Goal: Task Accomplishment & Management: Use online tool/utility

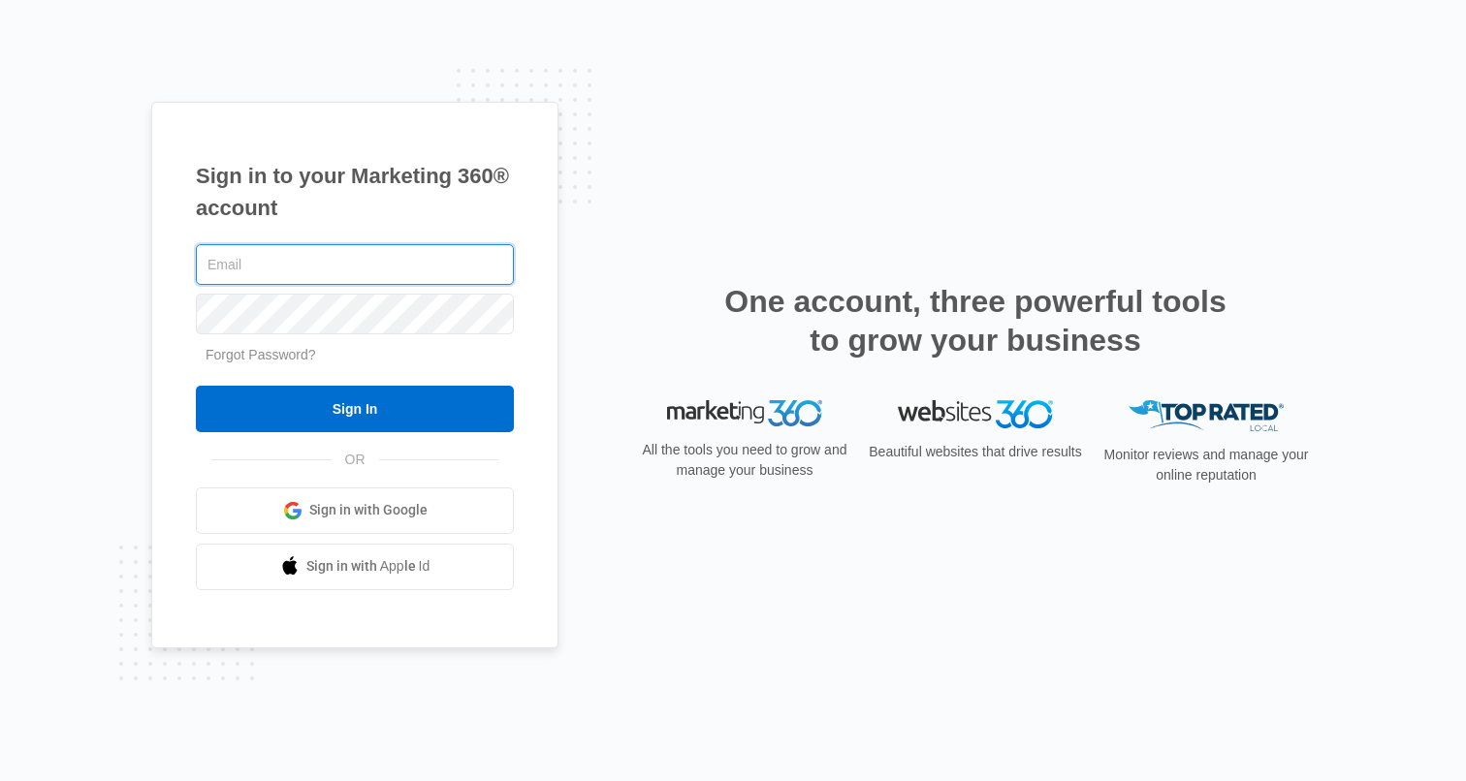
click at [329, 255] on input "text" at bounding box center [355, 264] width 318 height 41
type input "[PERSON_NAME][EMAIL_ADDRESS][PERSON_NAME][DOMAIN_NAME]"
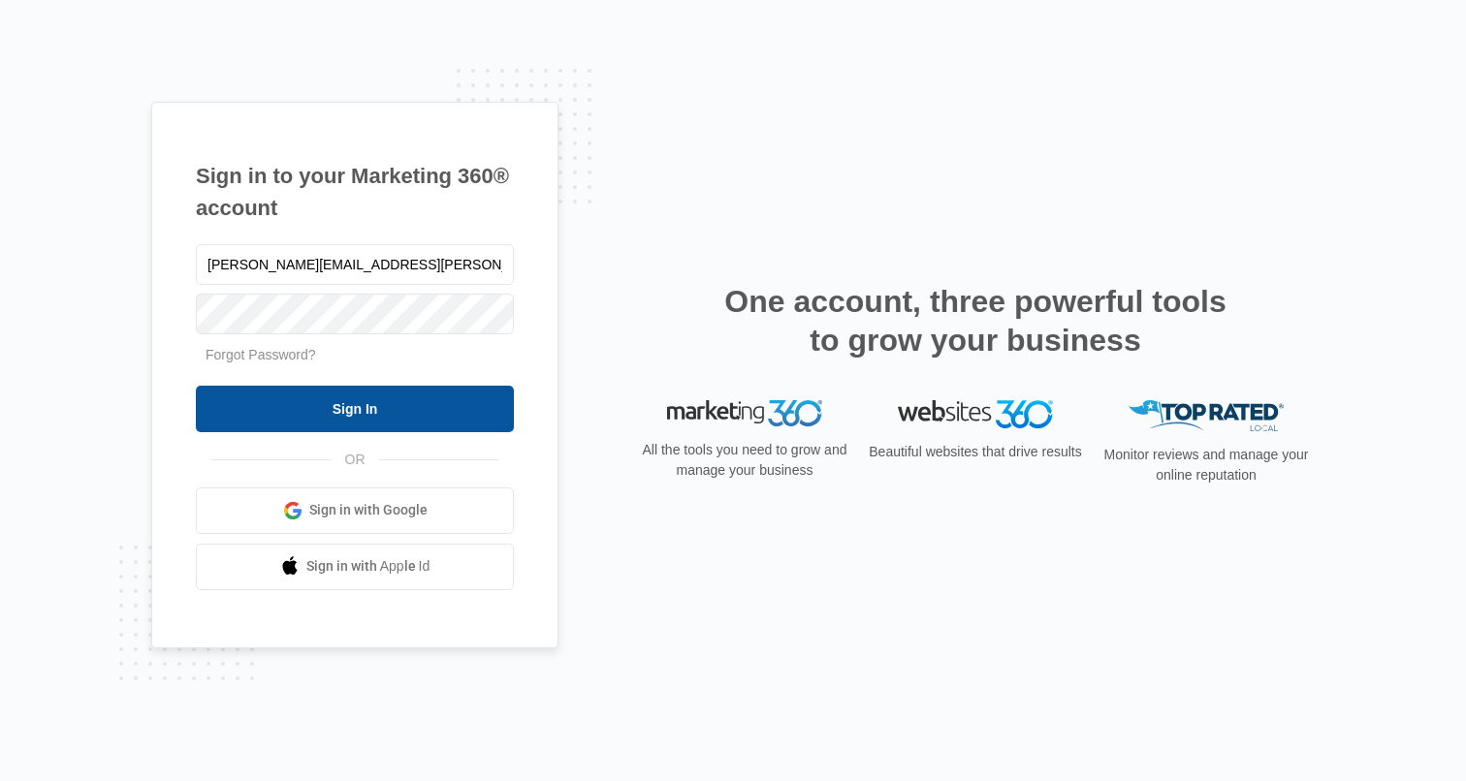
click at [228, 414] on input "Sign In" at bounding box center [355, 409] width 318 height 47
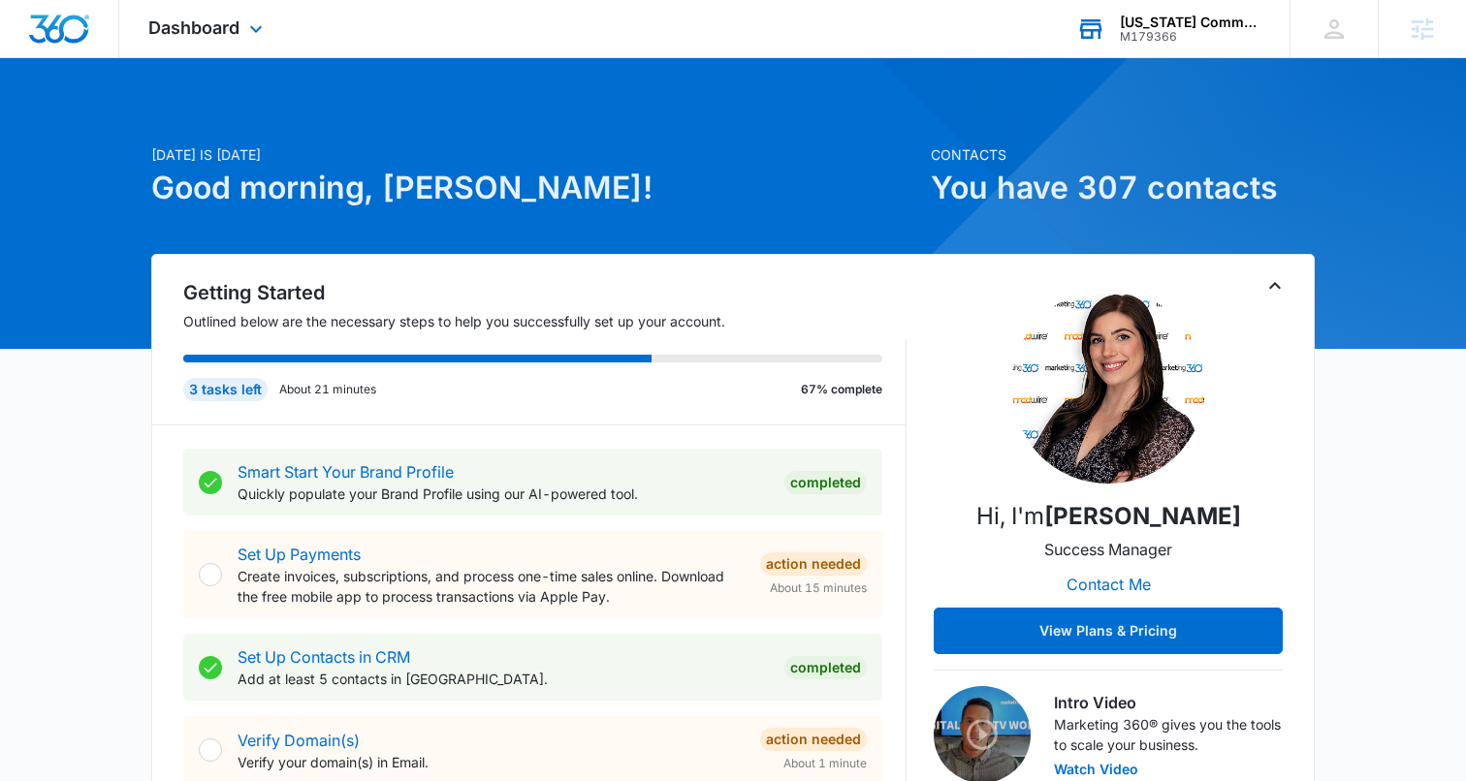
click at [1141, 35] on div "M179366" at bounding box center [1191, 37] width 142 height 14
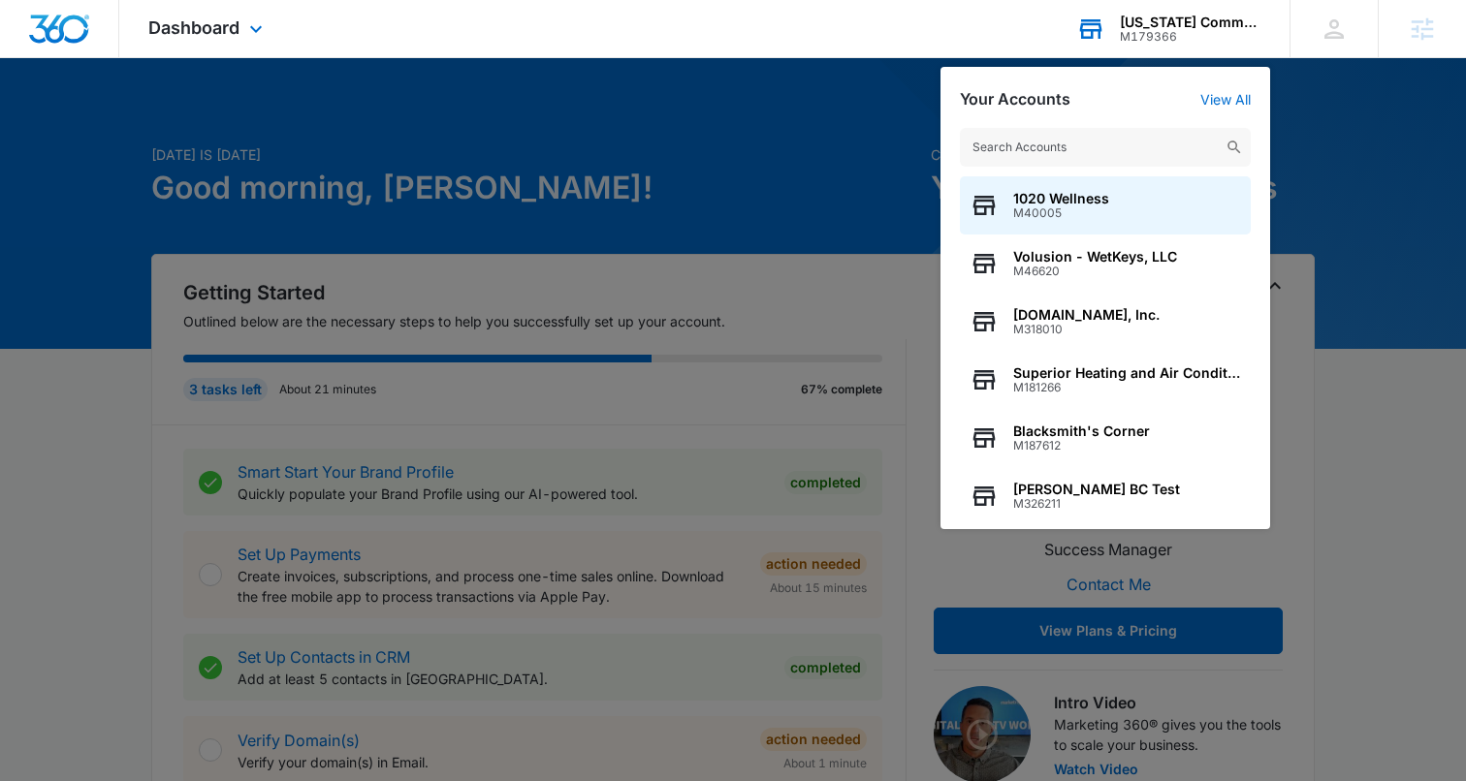
click at [1033, 153] on input "text" at bounding box center [1105, 147] width 291 height 39
click at [679, 132] on div at bounding box center [733, 390] width 1466 height 781
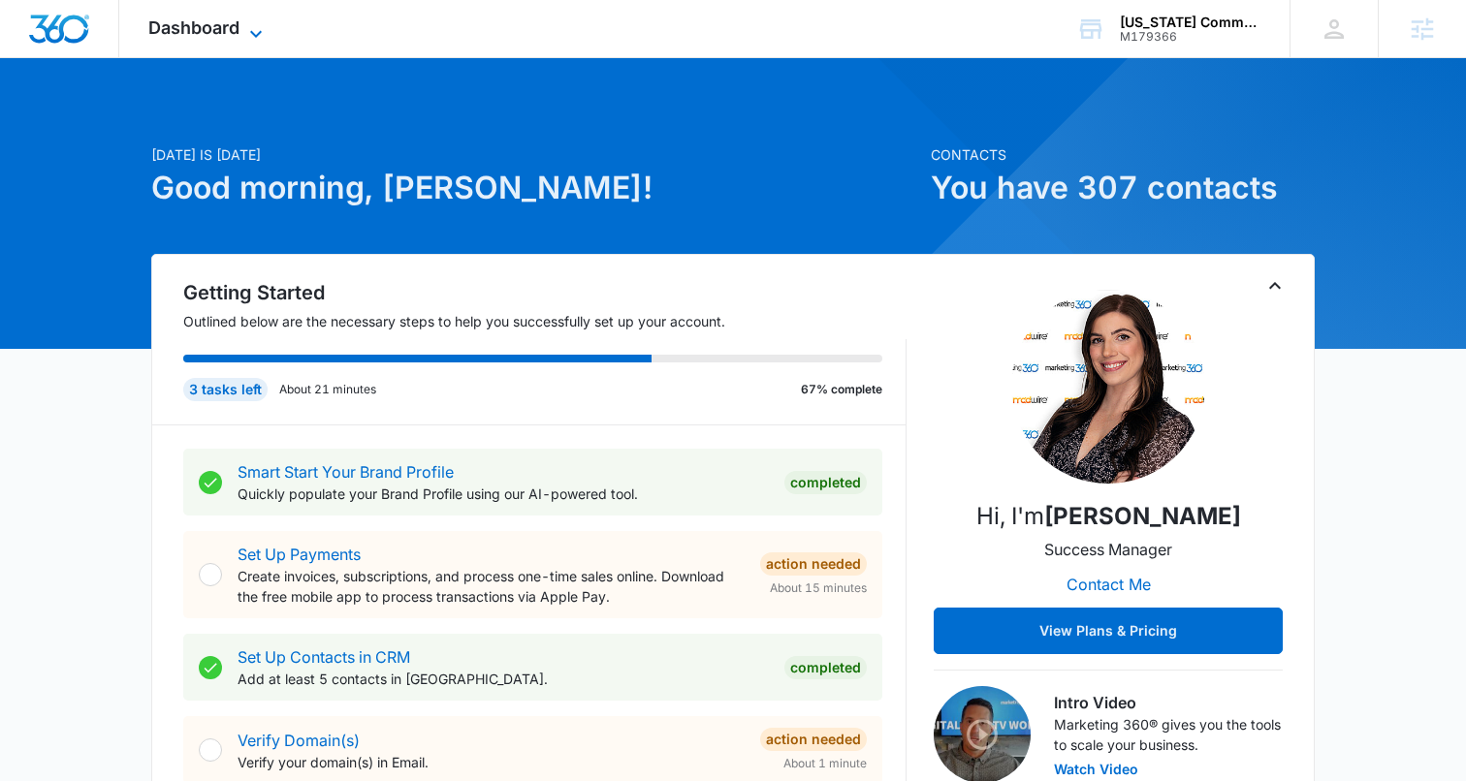
click at [154, 32] on span "Dashboard" at bounding box center [193, 27] width 91 height 20
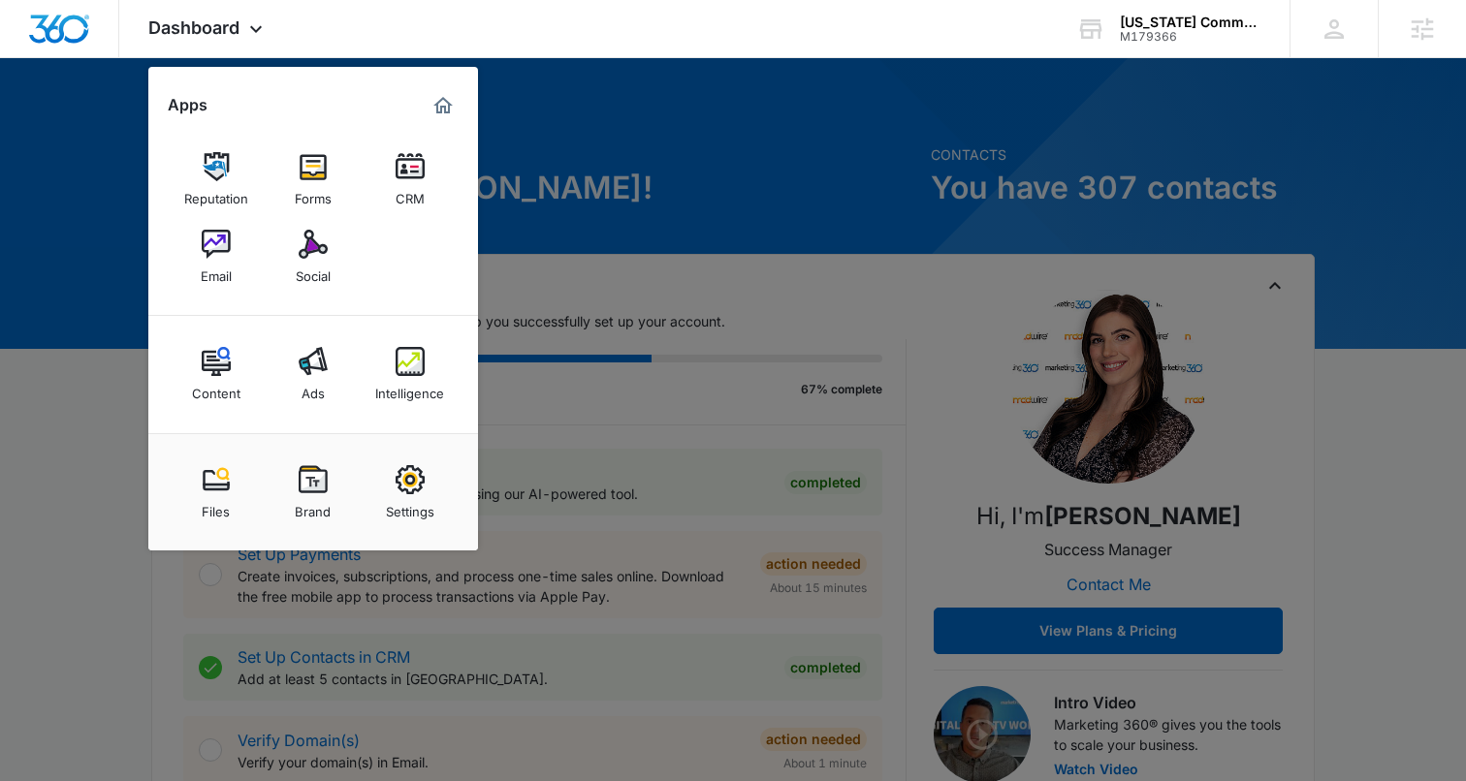
click at [209, 230] on img at bounding box center [216, 244] width 29 height 29
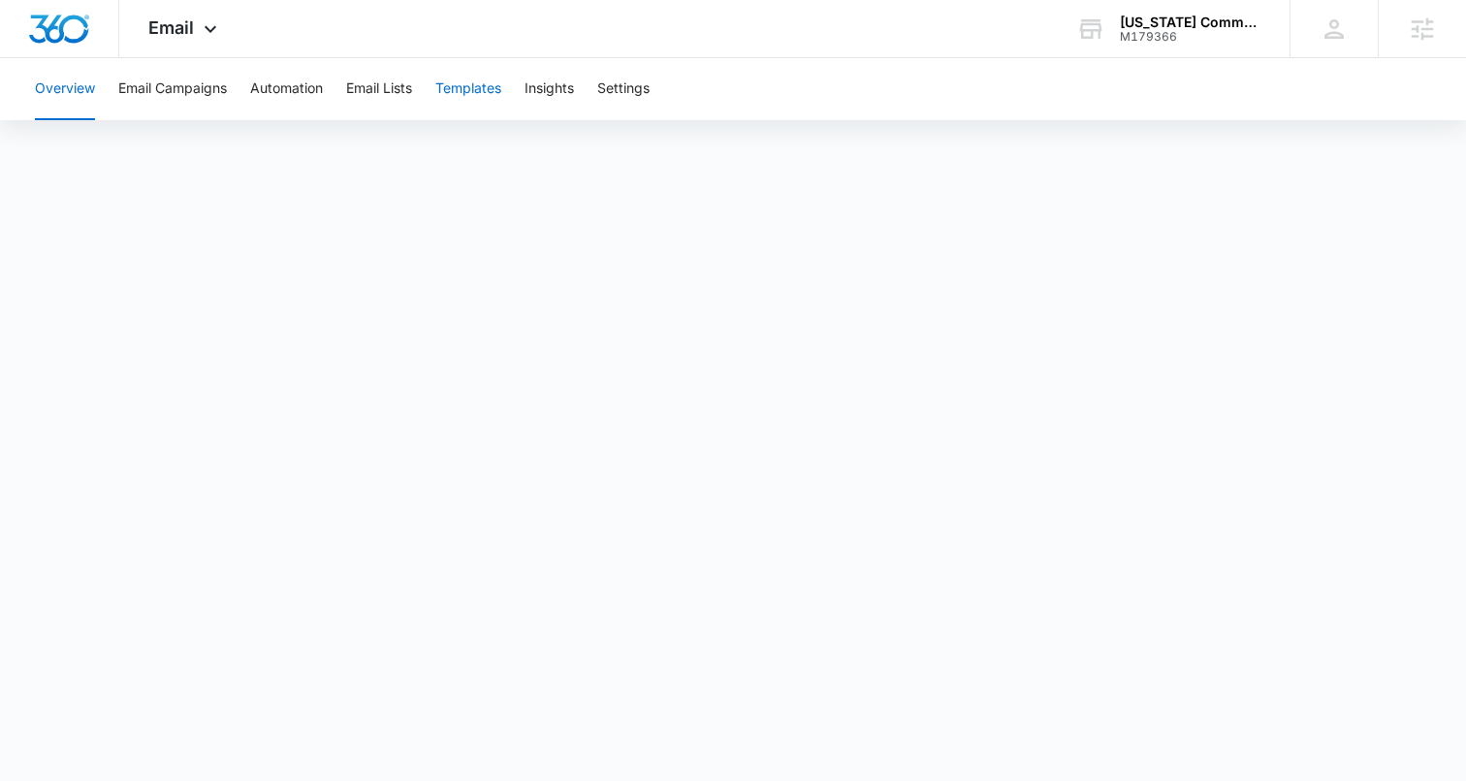
click at [496, 80] on button "Templates" at bounding box center [468, 89] width 66 height 62
